Goal: Information Seeking & Learning: Learn about a topic

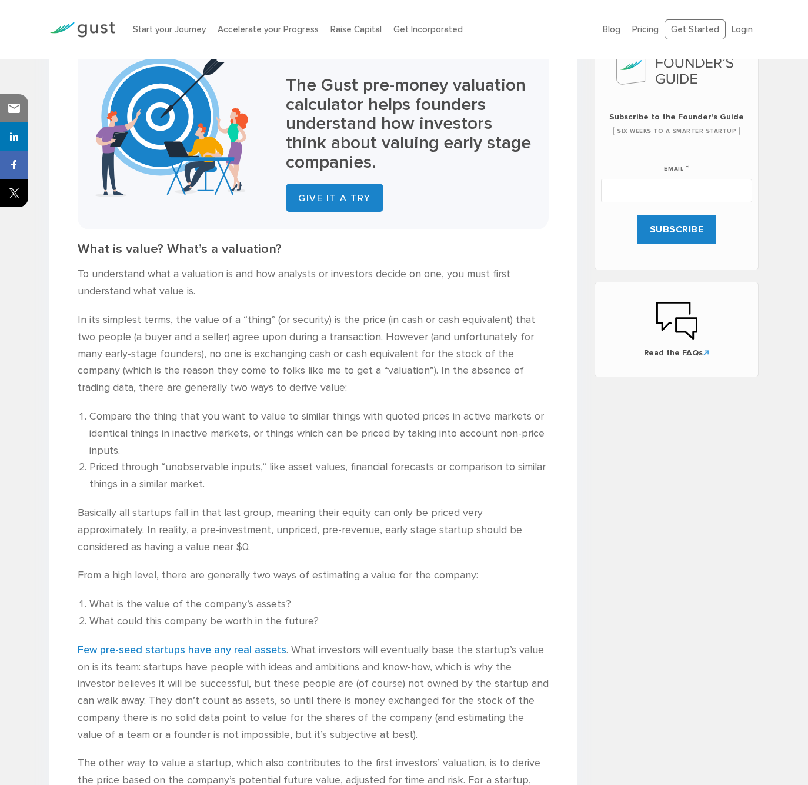
scroll to position [546, 0]
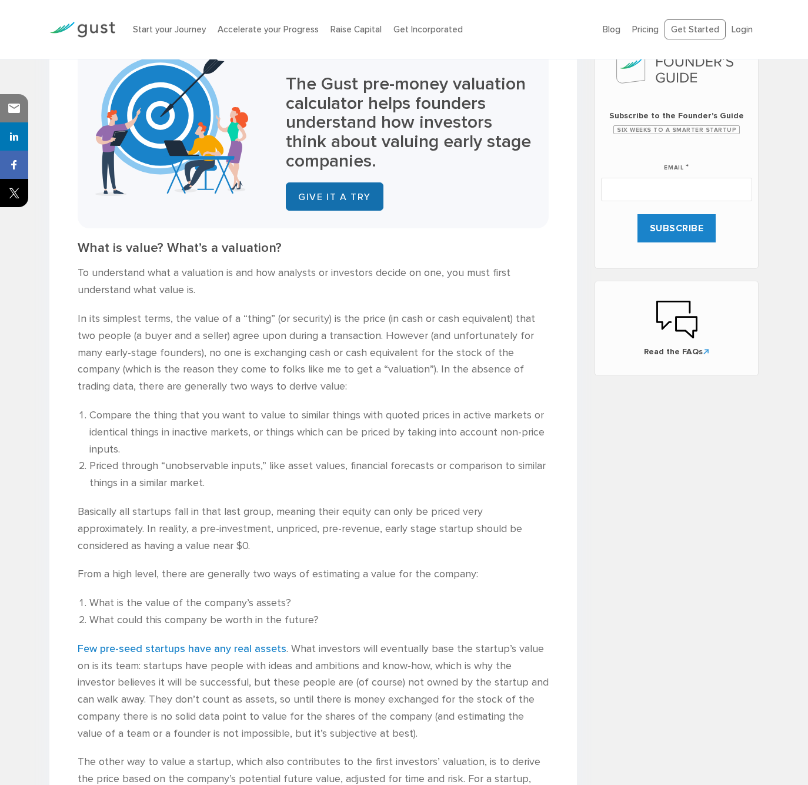
click at [353, 201] on link "GIVE IT A TRY" at bounding box center [335, 196] width 98 height 28
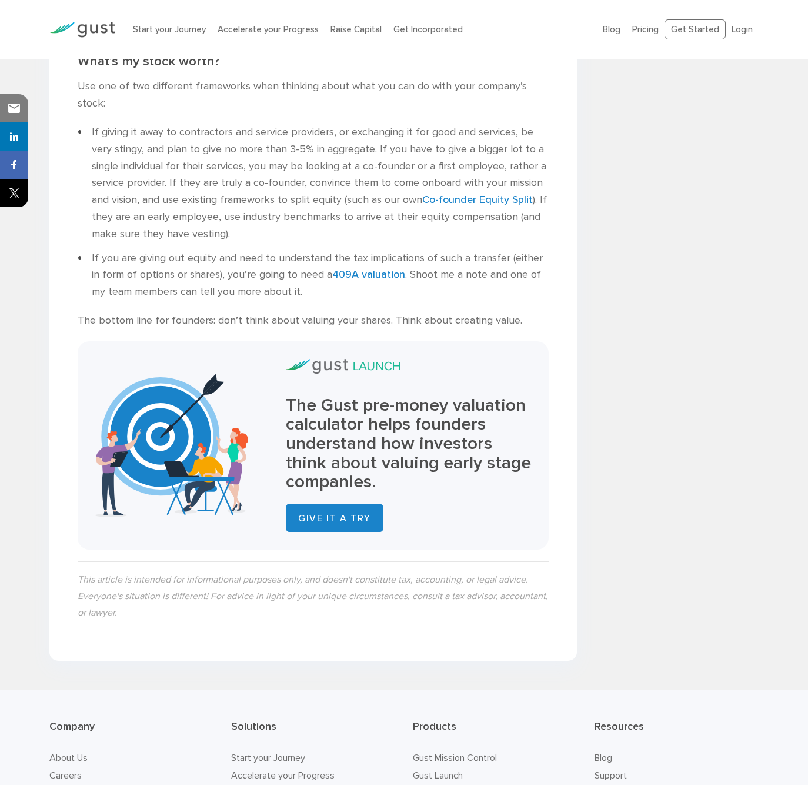
scroll to position [2656, 0]
